Goal: Information Seeking & Learning: Learn about a topic

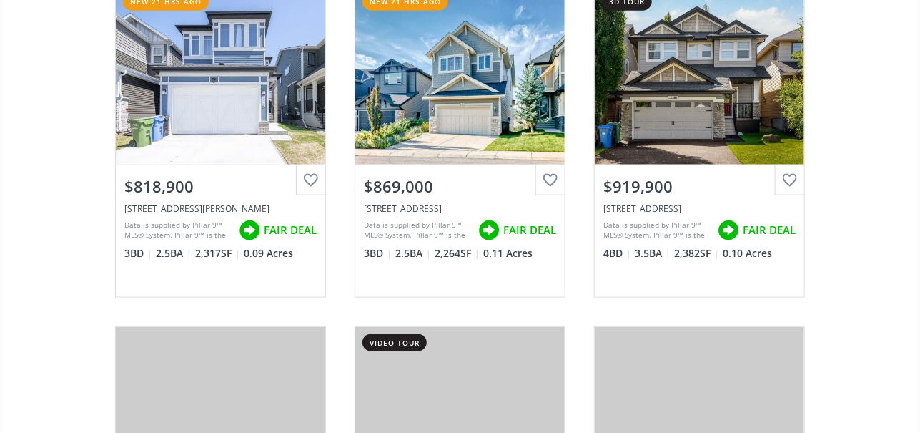
scroll to position [572, 0]
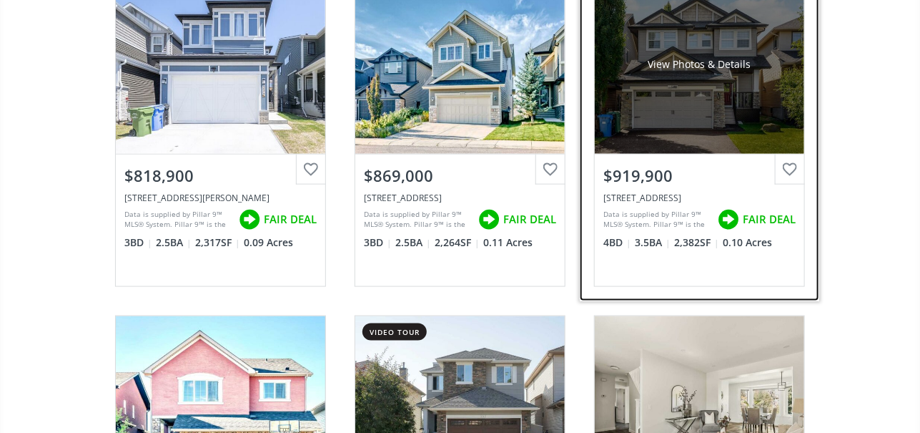
click at [693, 91] on div "View Photos & Details" at bounding box center [699, 64] width 209 height 179
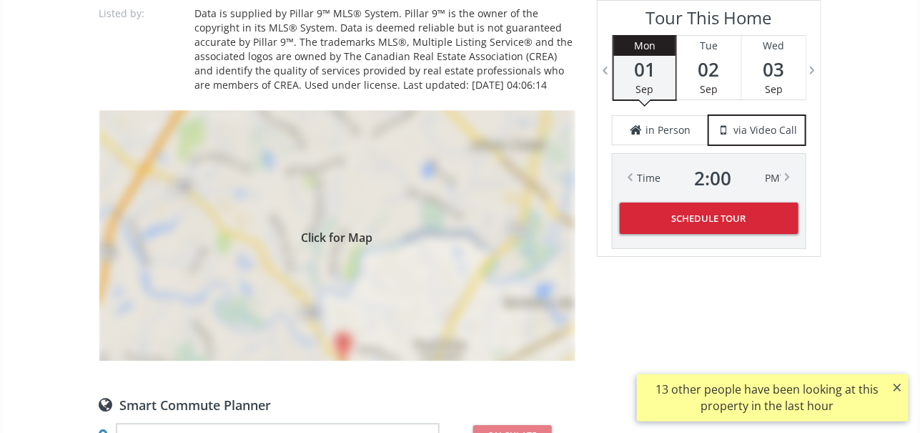
scroll to position [1358, 0]
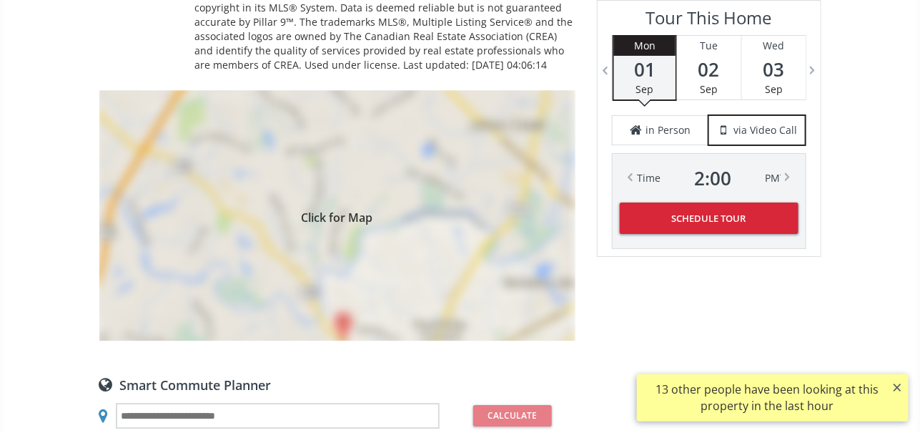
click at [360, 192] on div "Click for Map" at bounding box center [337, 215] width 476 height 250
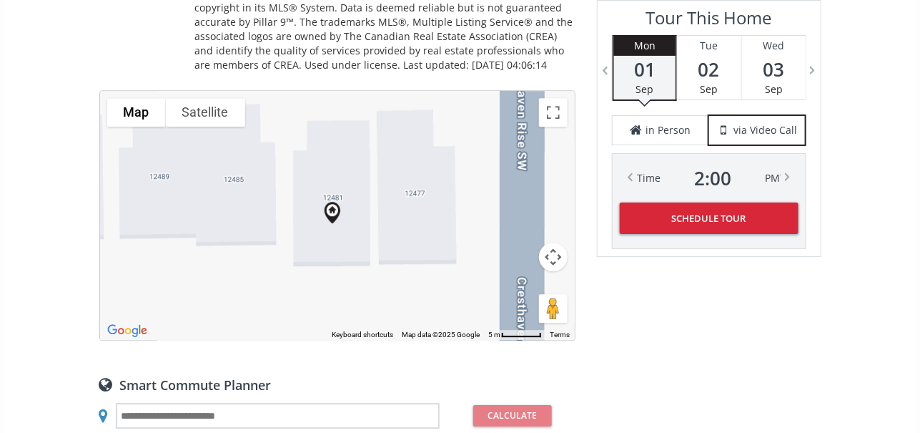
click at [209, 98] on button "Satellite" at bounding box center [205, 112] width 79 height 29
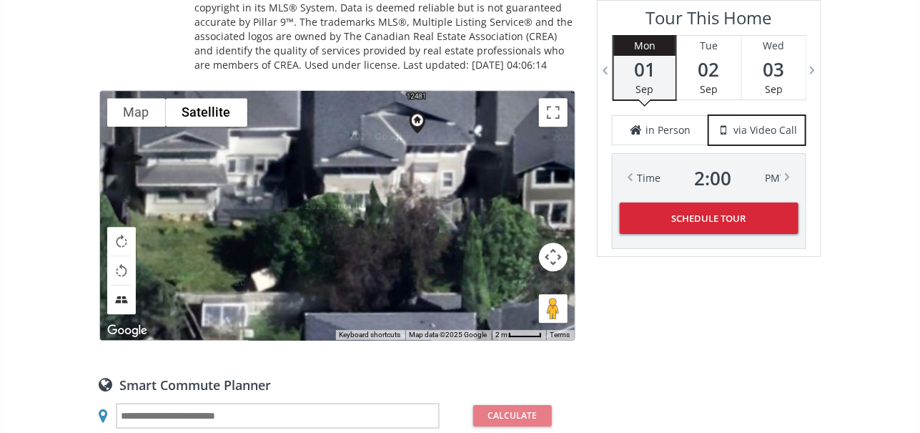
click at [121, 300] on button "Tilt map" at bounding box center [121, 299] width 29 height 29
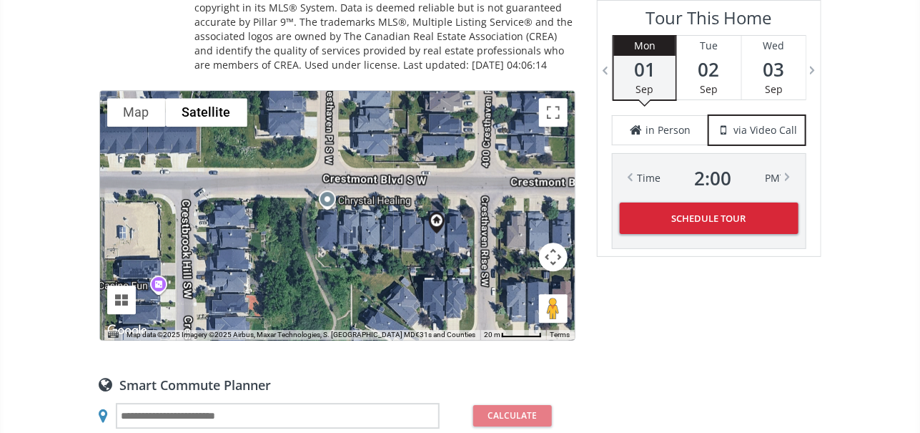
click at [133, 112] on button "Map" at bounding box center [136, 112] width 59 height 29
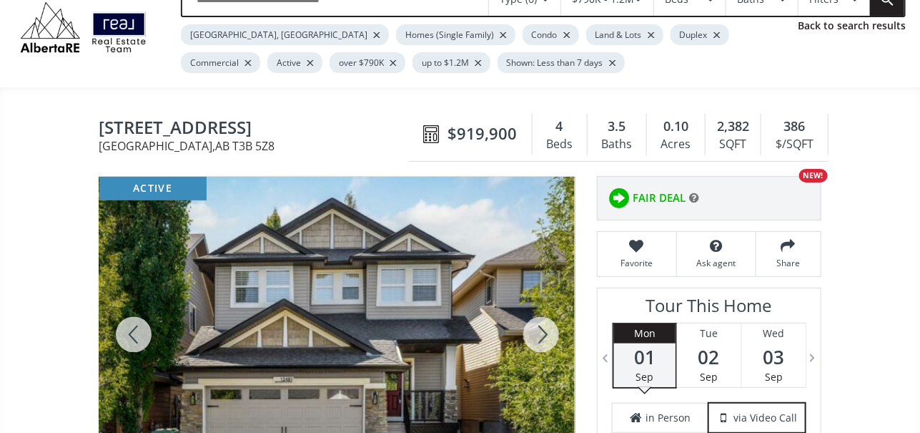
scroll to position [0, 0]
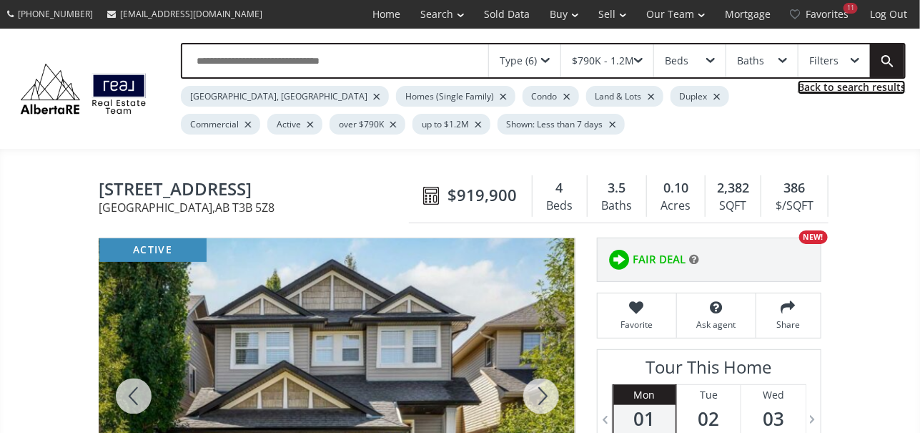
click at [838, 83] on link "Back to search results" at bounding box center [852, 87] width 108 height 14
